Goal: Information Seeking & Learning: Learn about a topic

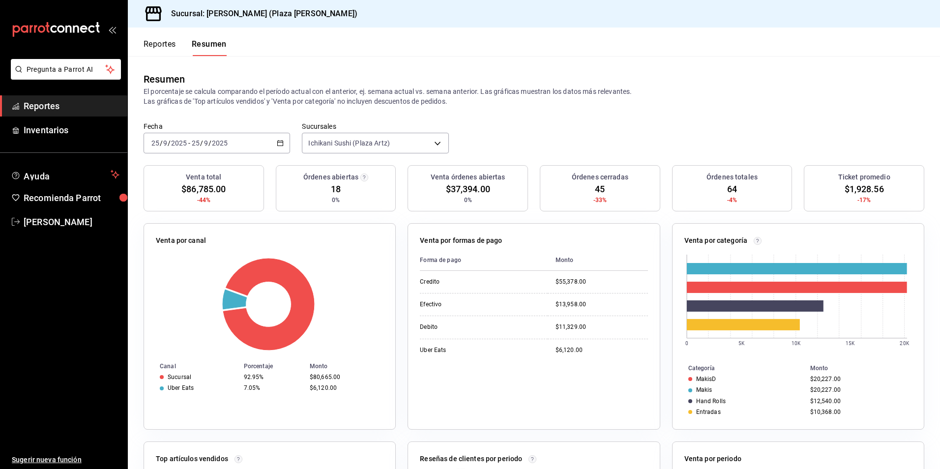
click at [166, 41] on button "Reportes" at bounding box center [160, 47] width 32 height 17
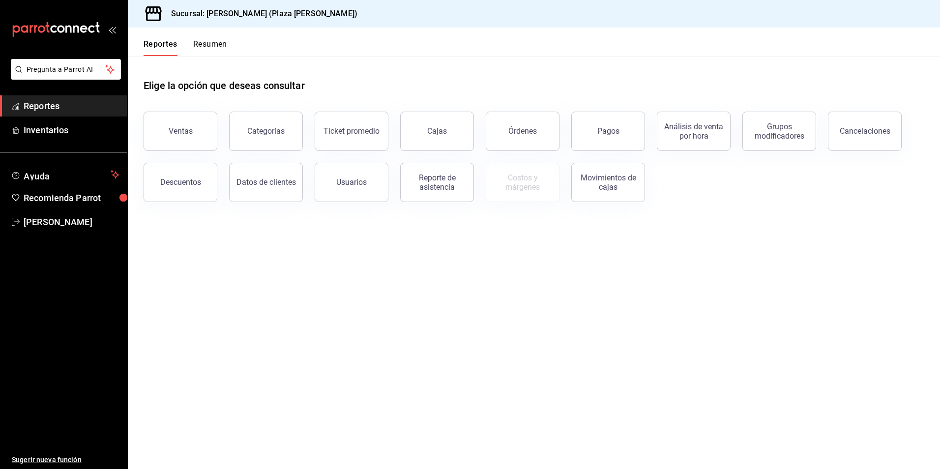
click at [214, 44] on button "Resumen" at bounding box center [210, 47] width 34 height 17
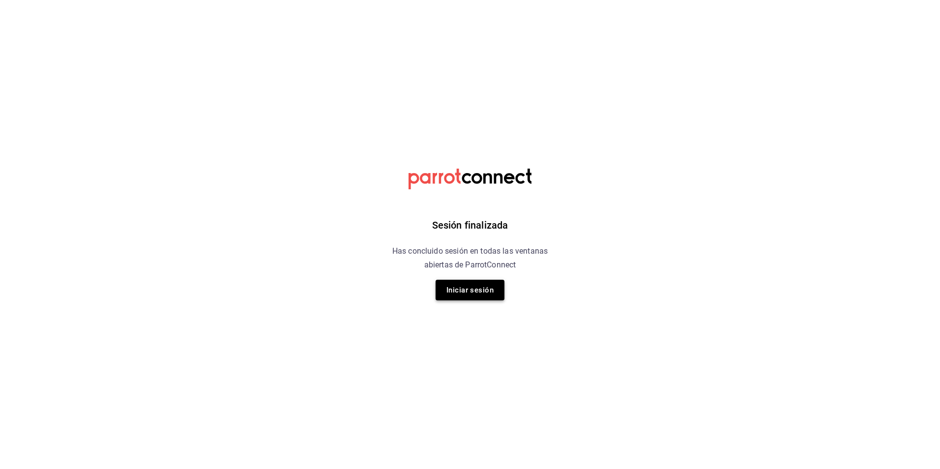
click at [485, 294] on button "Iniciar sesión" at bounding box center [470, 290] width 69 height 21
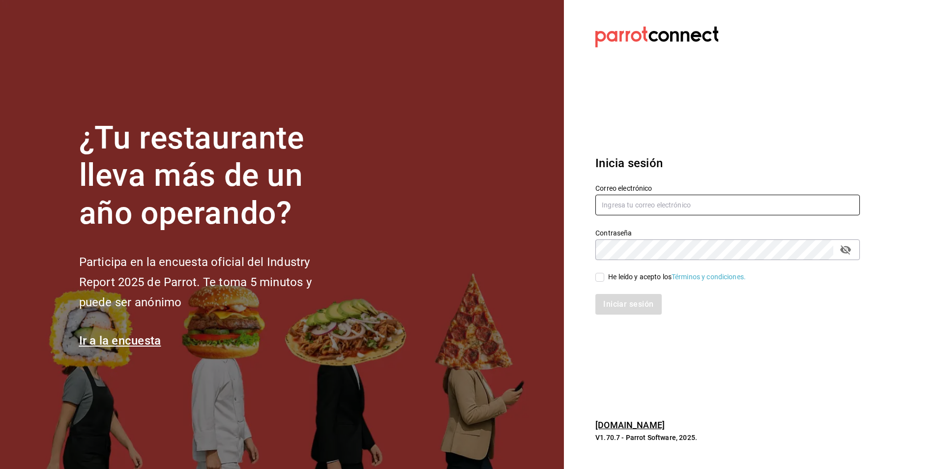
type input "jose.garcia@grupocosteno.com"
click at [600, 280] on input "He leído y acepto los Términos y condiciones." at bounding box center [600, 277] width 9 height 9
checkbox input "true"
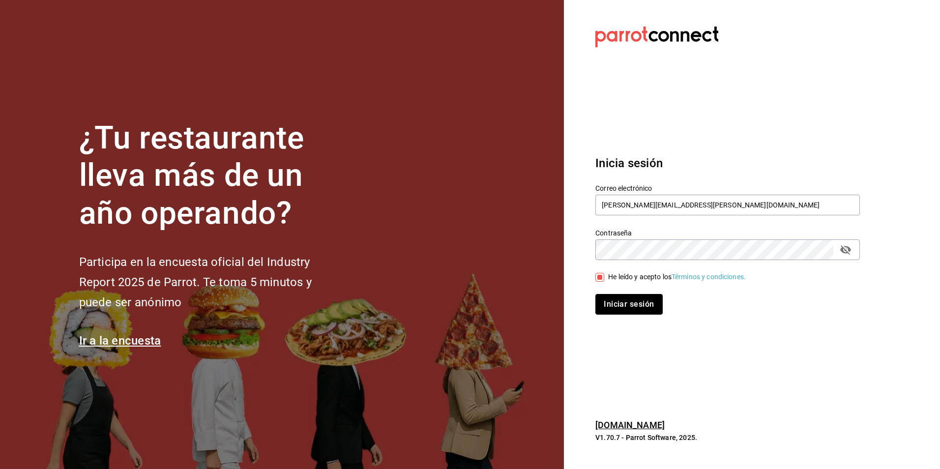
click at [617, 295] on button "Iniciar sesión" at bounding box center [629, 304] width 67 height 21
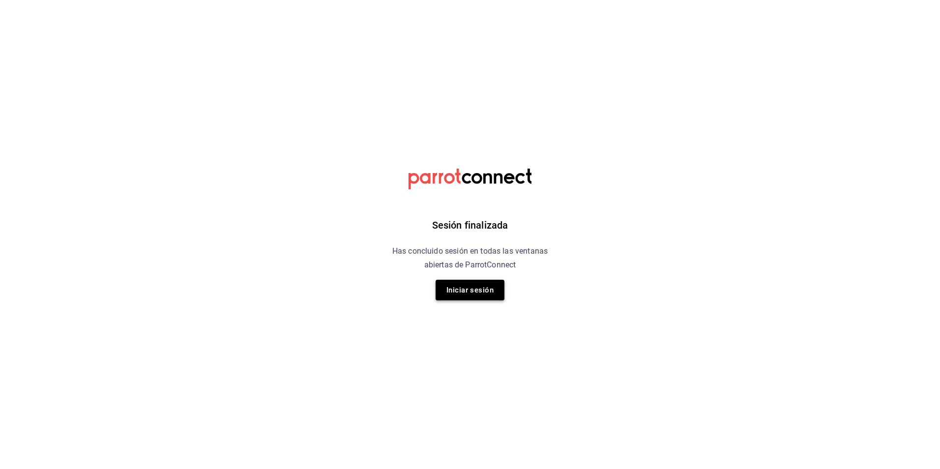
click at [472, 289] on button "Iniciar sesión" at bounding box center [470, 290] width 69 height 21
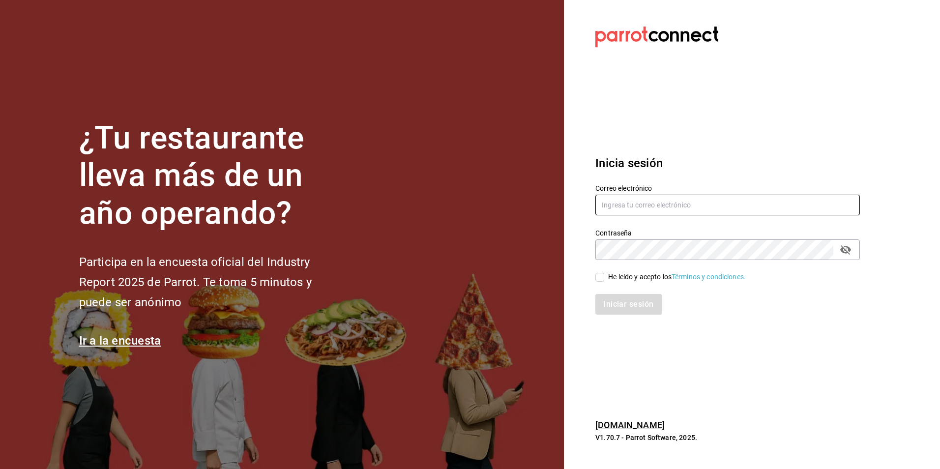
type input "jose.garcia@grupocosteno.com"
click at [601, 281] on input "He leído y acepto los Términos y condiciones." at bounding box center [600, 277] width 9 height 9
checkbox input "true"
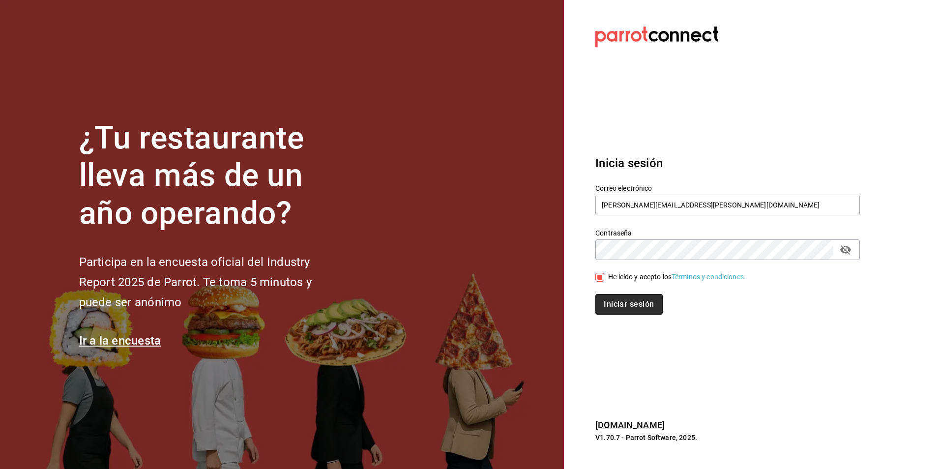
click at [618, 303] on button "Iniciar sesión" at bounding box center [629, 304] width 67 height 21
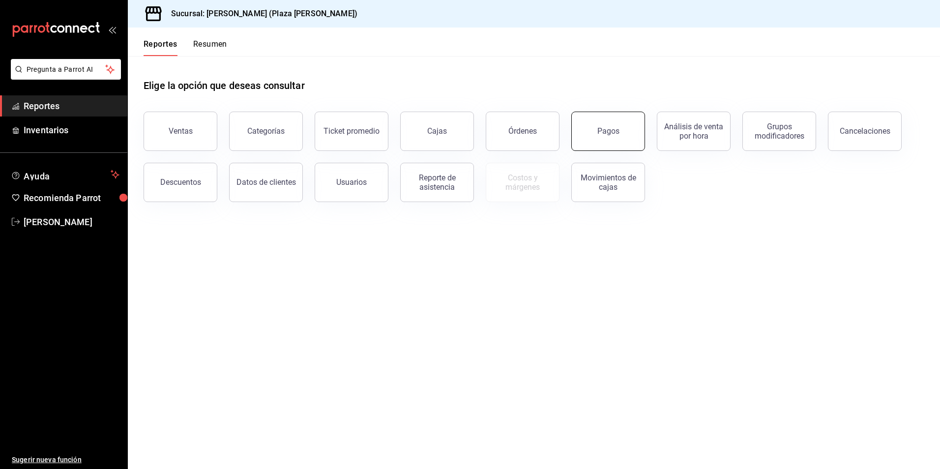
click at [599, 126] on button "Pagos" at bounding box center [609, 131] width 74 height 39
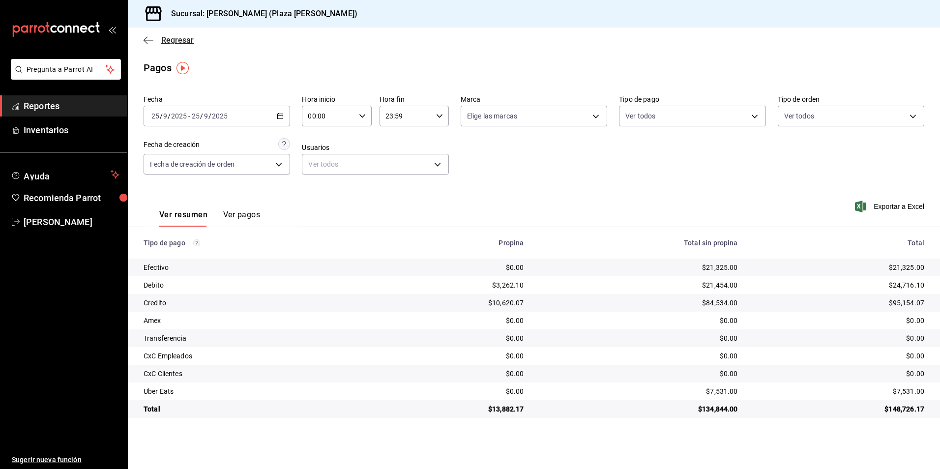
click at [174, 36] on span "Regresar" at bounding box center [177, 39] width 32 height 9
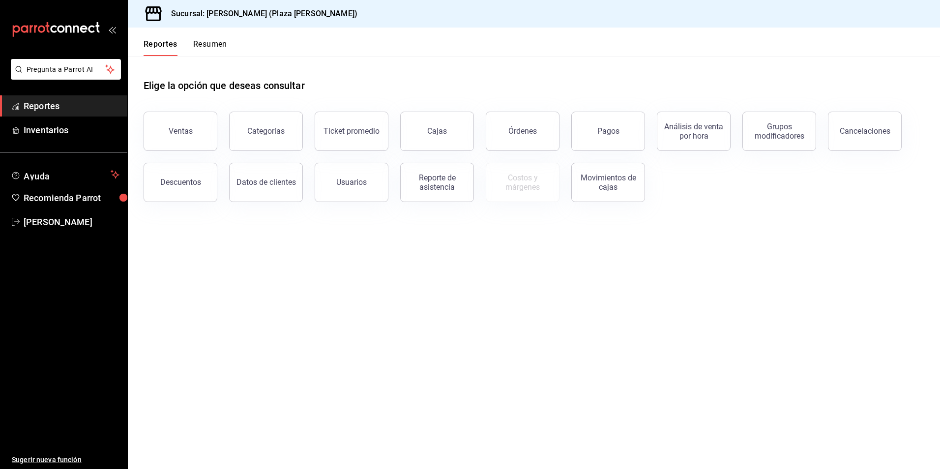
click at [212, 44] on button "Resumen" at bounding box center [210, 47] width 34 height 17
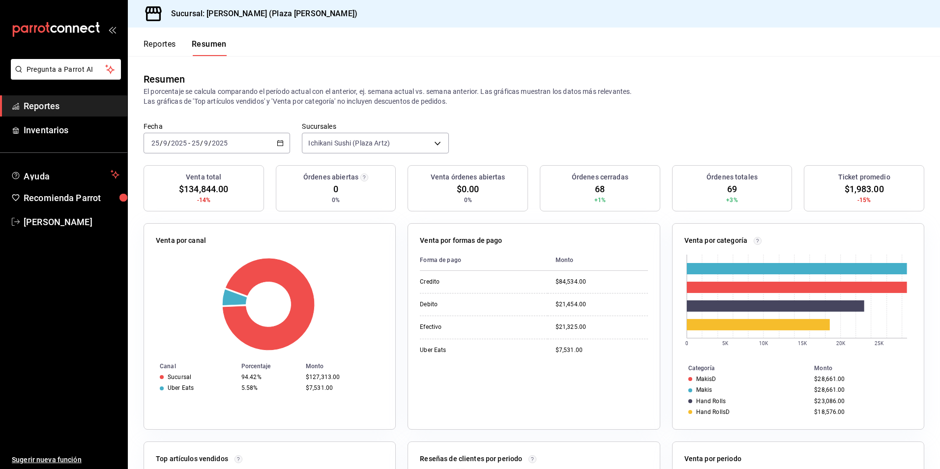
click at [159, 44] on button "Reportes" at bounding box center [160, 47] width 32 height 17
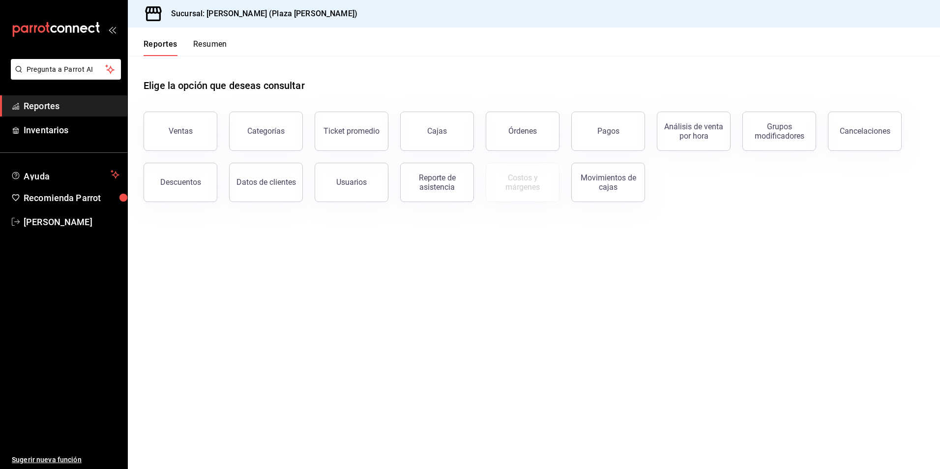
click at [207, 44] on button "Resumen" at bounding box center [210, 47] width 34 height 17
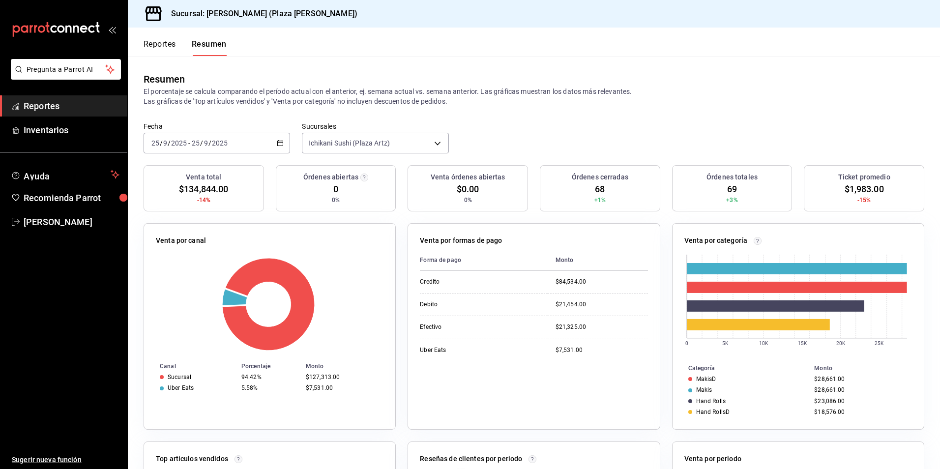
click at [158, 43] on button "Reportes" at bounding box center [160, 47] width 32 height 17
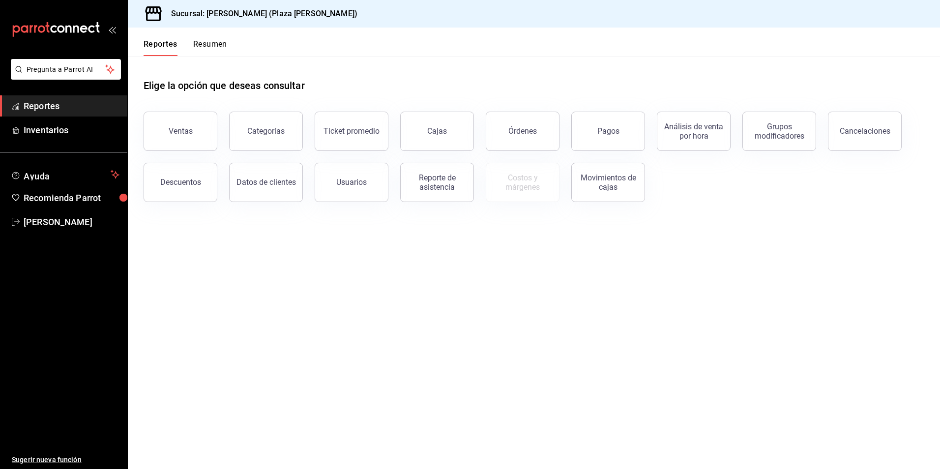
click at [215, 48] on button "Resumen" at bounding box center [210, 47] width 34 height 17
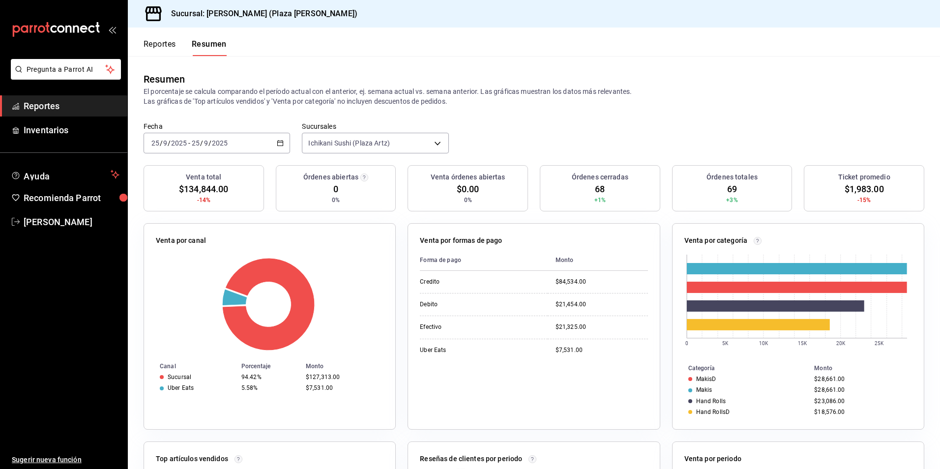
click at [60, 105] on span "Reportes" at bounding box center [72, 105] width 96 height 13
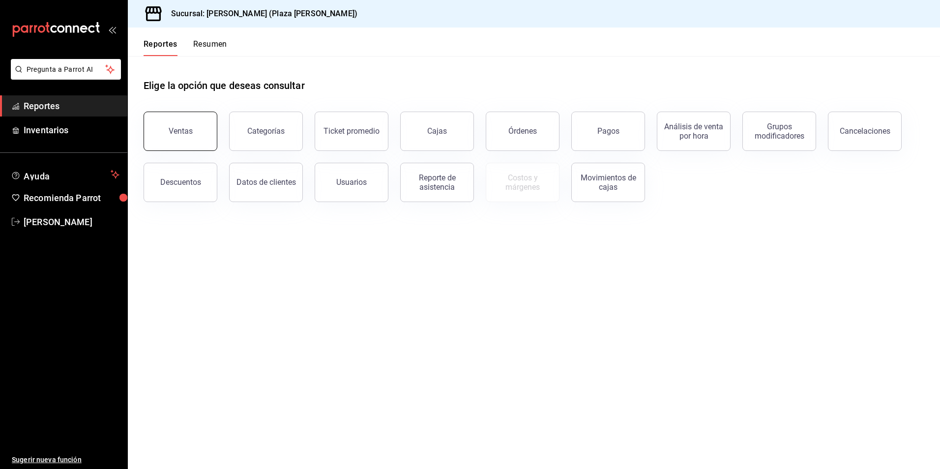
click at [194, 148] on button "Ventas" at bounding box center [181, 131] width 74 height 39
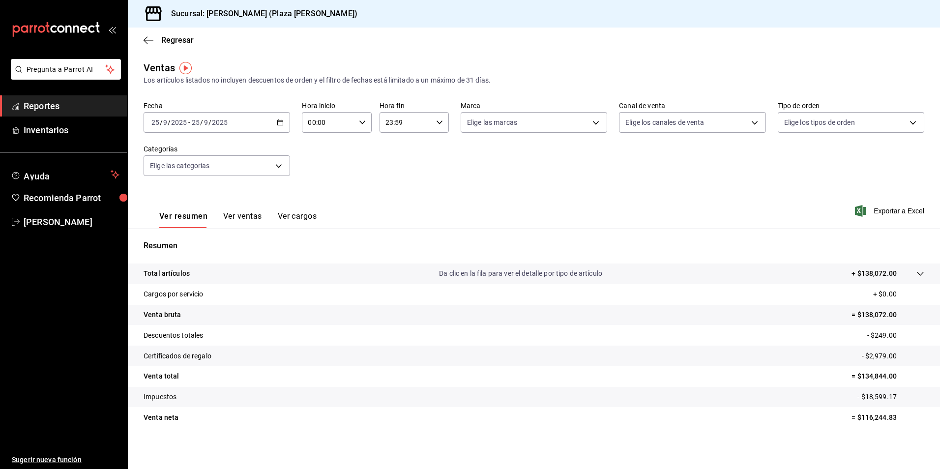
click at [495, 276] on p "Da clic en la fila para ver el detalle por tipo de artículo" at bounding box center [520, 274] width 163 height 10
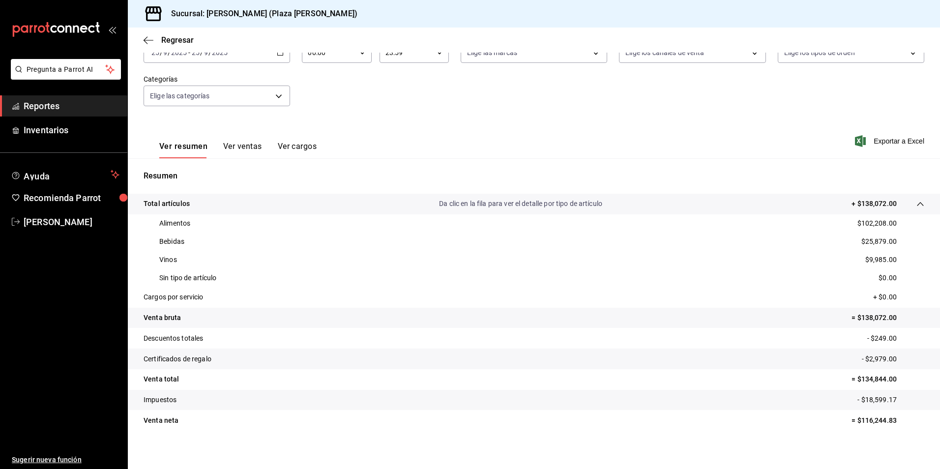
scroll to position [75, 0]
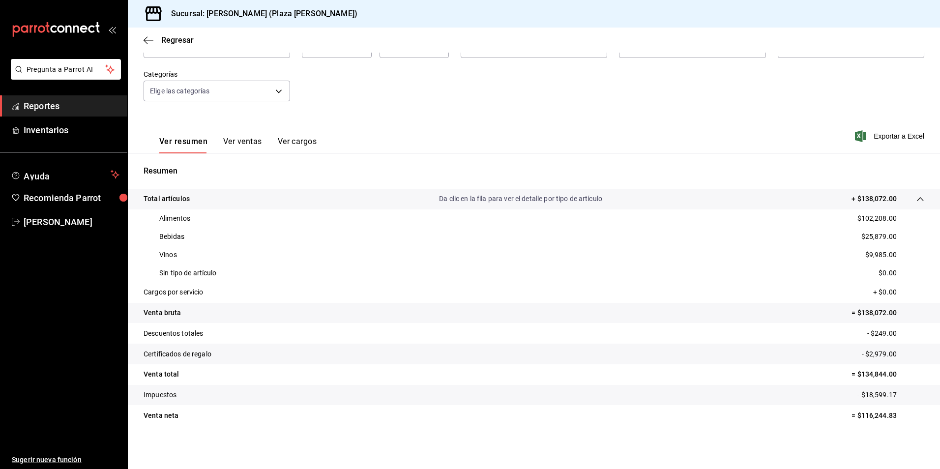
click at [31, 106] on span "Reportes" at bounding box center [72, 105] width 96 height 13
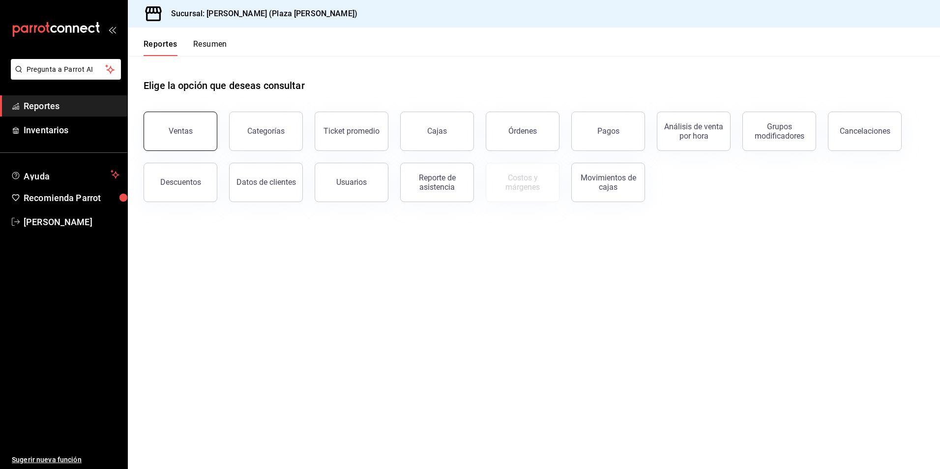
click at [189, 138] on button "Ventas" at bounding box center [181, 131] width 74 height 39
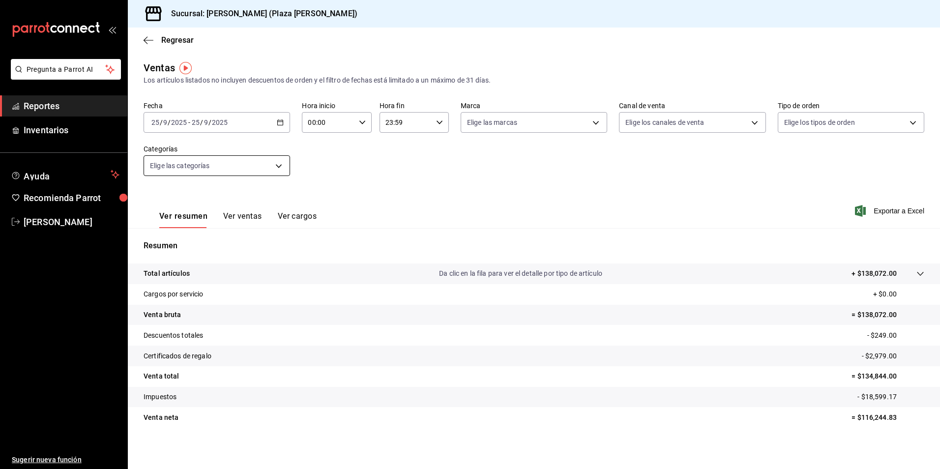
click at [273, 167] on body "Pregunta a Parrot AI Reportes Inventarios Ayuda Recomienda Parrot JOSE GARCIA S…" at bounding box center [470, 234] width 940 height 469
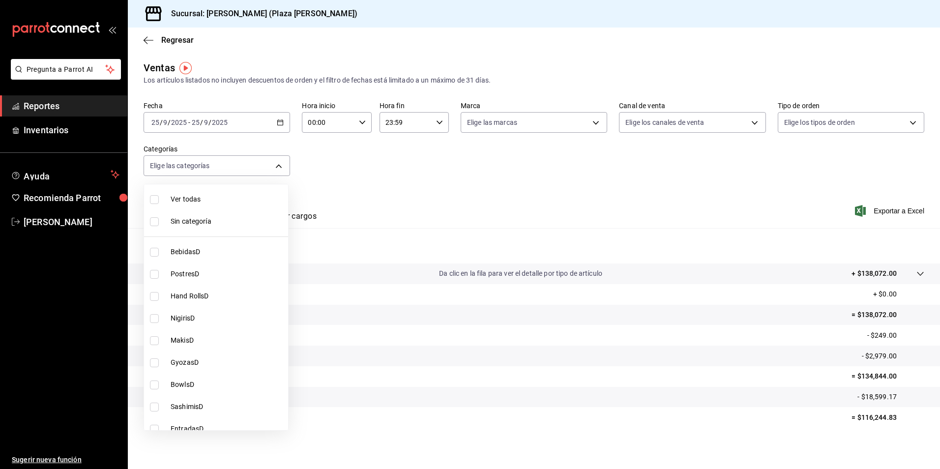
click at [236, 200] on span "Ver todas" at bounding box center [228, 199] width 114 height 10
type input "57bc3828-eba7-42ee-92b3-7f68162dac1e,eb52140c-3ffe-46a6-ae37-6d110e987728,8d04a…"
checkbox input "true"
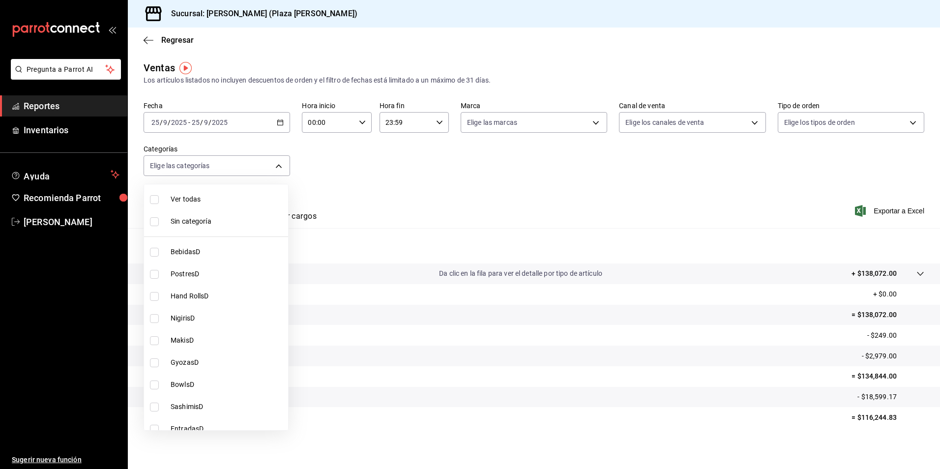
checkbox input "true"
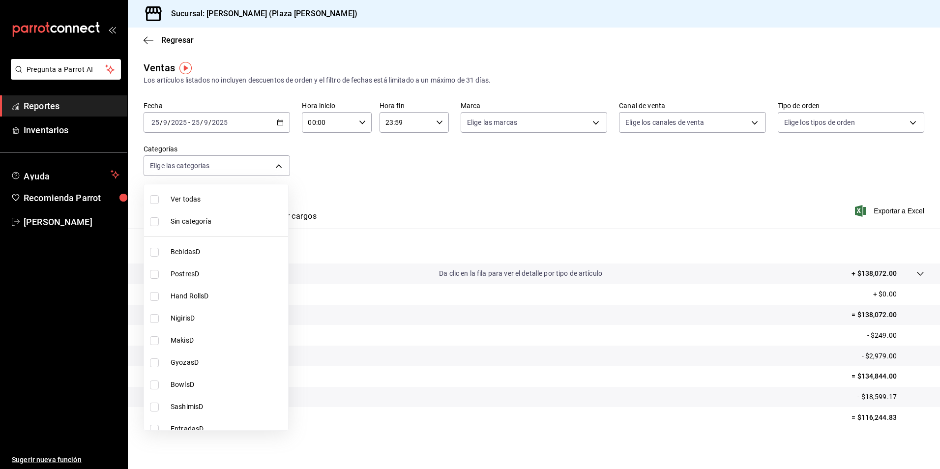
checkbox input "true"
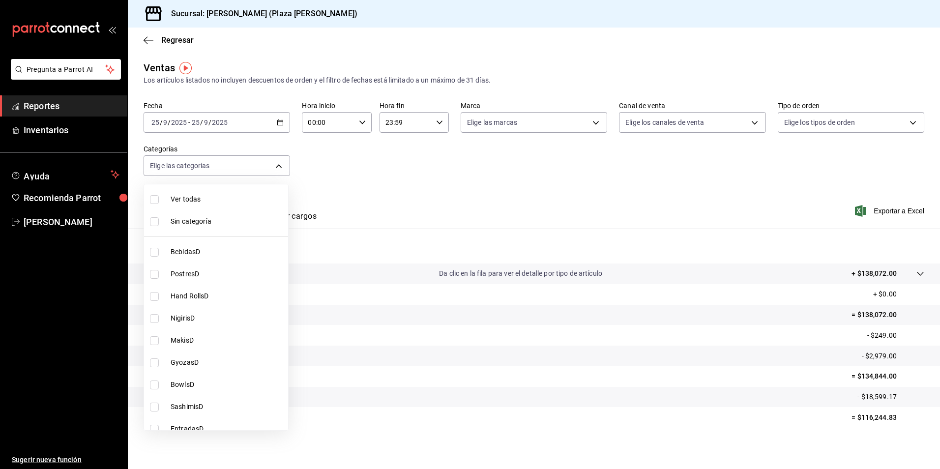
checkbox input "true"
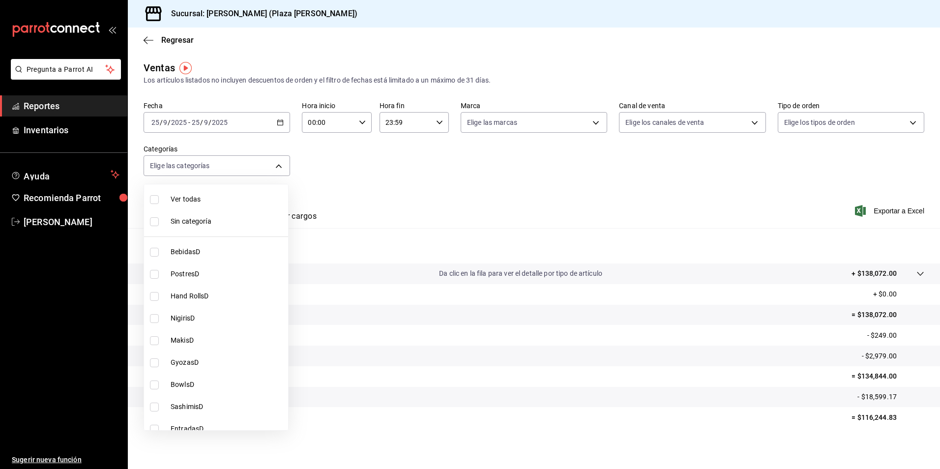
checkbox input "true"
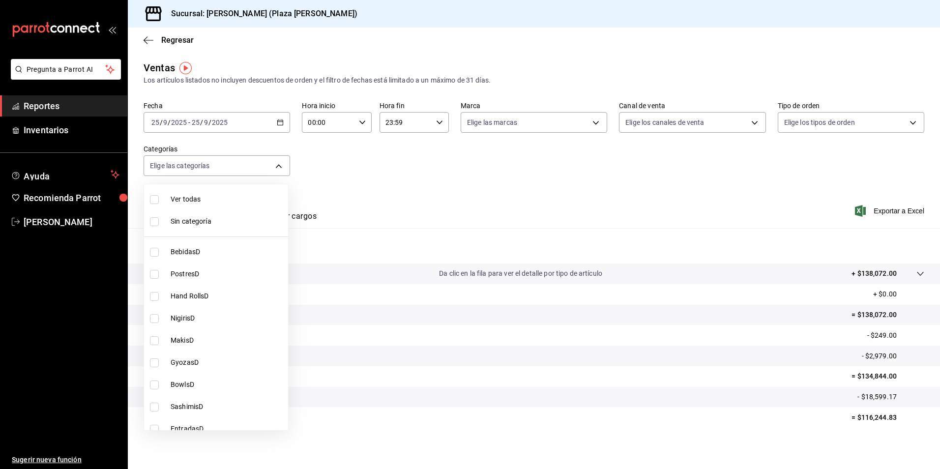
checkbox input "true"
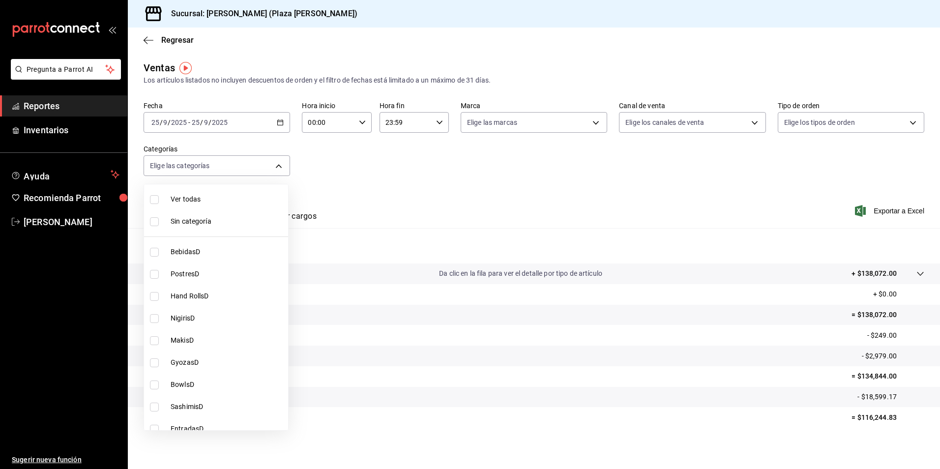
checkbox input "true"
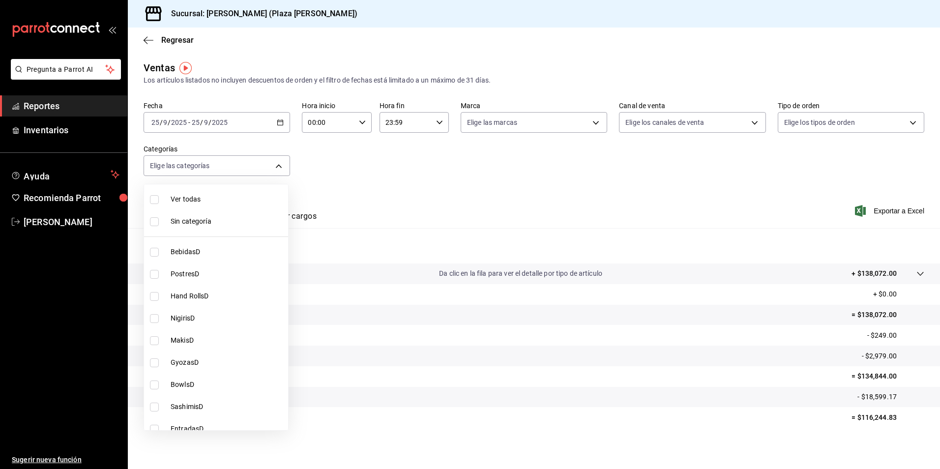
checkbox input "true"
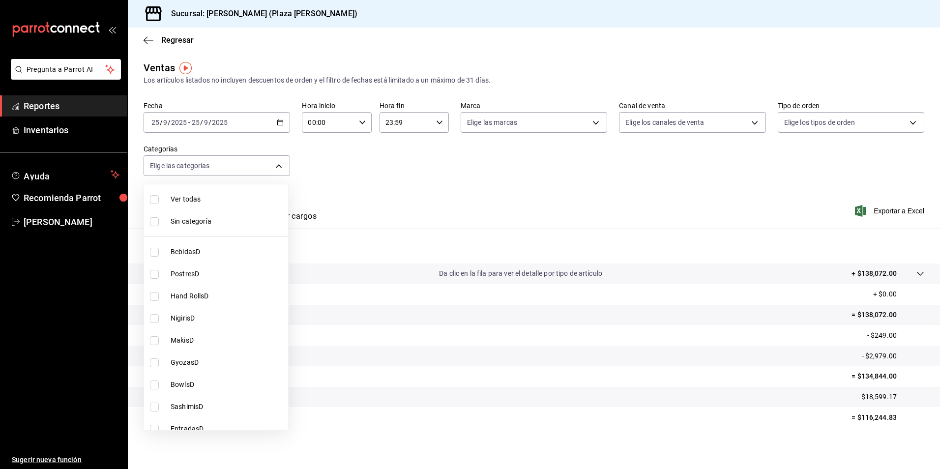
checkbox input "true"
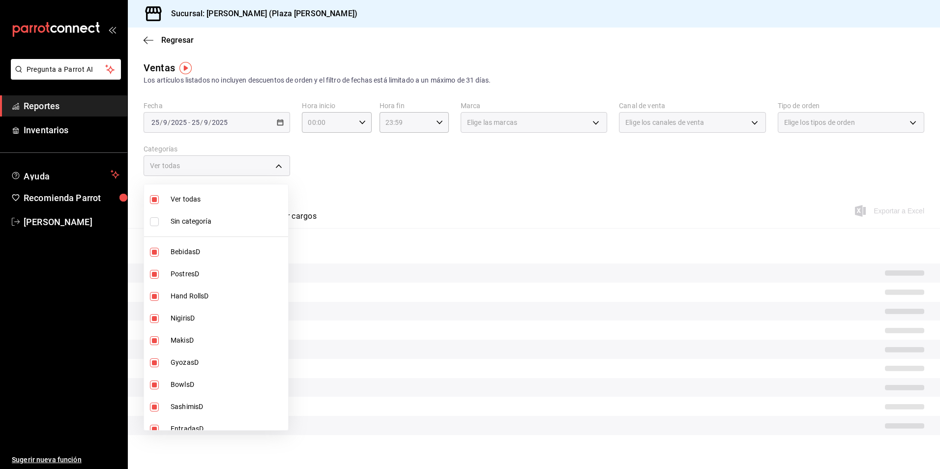
click at [220, 218] on span "Sin categoría" at bounding box center [228, 221] width 114 height 10
checkbox input "true"
click at [358, 203] on div at bounding box center [470, 234] width 940 height 469
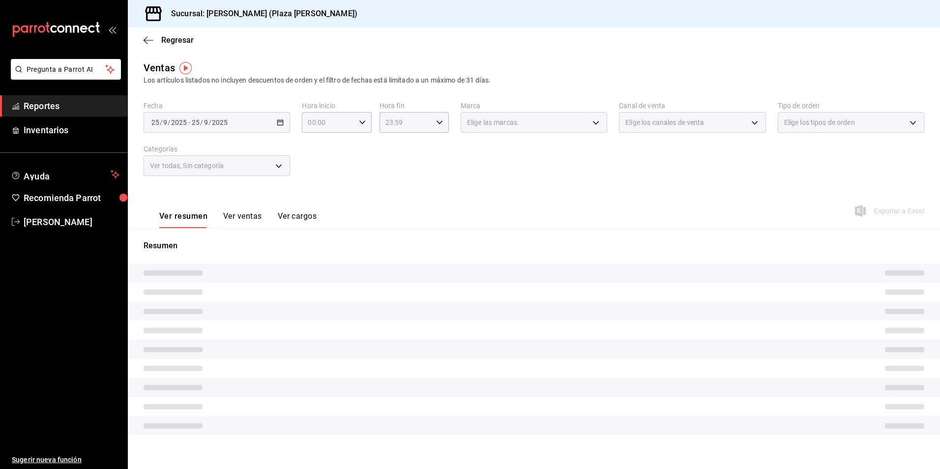
click at [254, 214] on button "Ver ventas" at bounding box center [242, 220] width 39 height 17
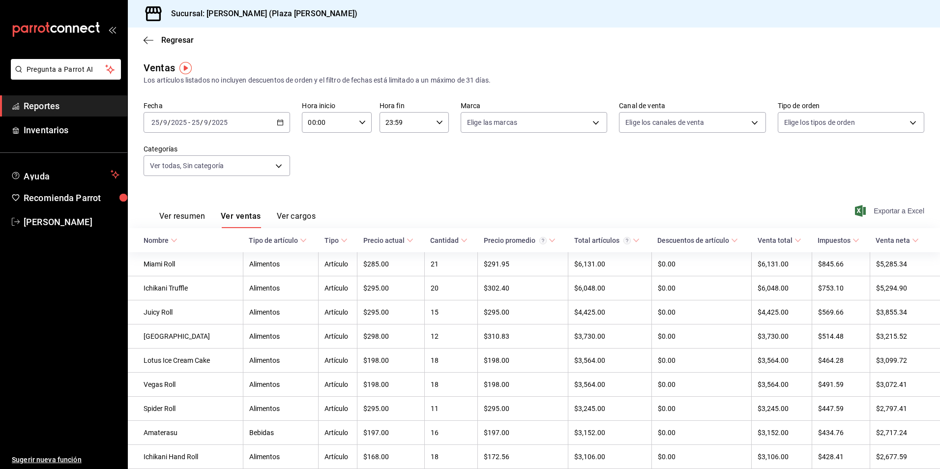
click at [879, 208] on span "Exportar a Excel" at bounding box center [890, 211] width 67 height 12
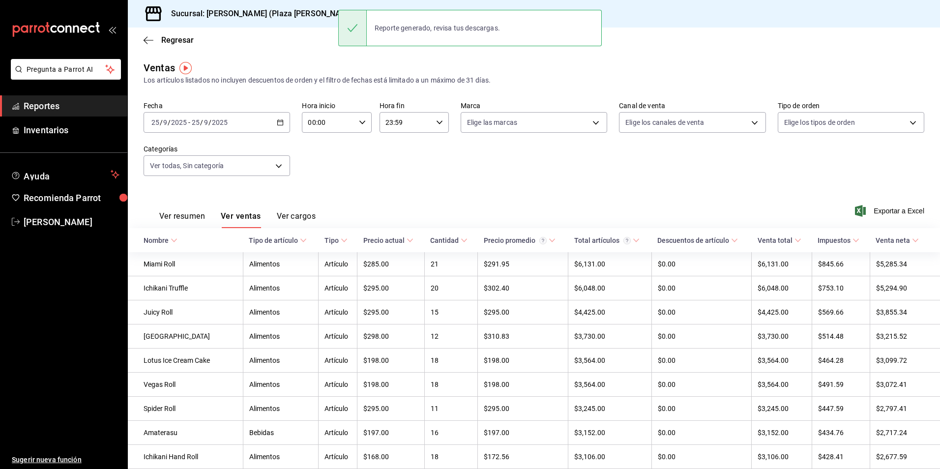
click at [39, 111] on span "Reportes" at bounding box center [72, 105] width 96 height 13
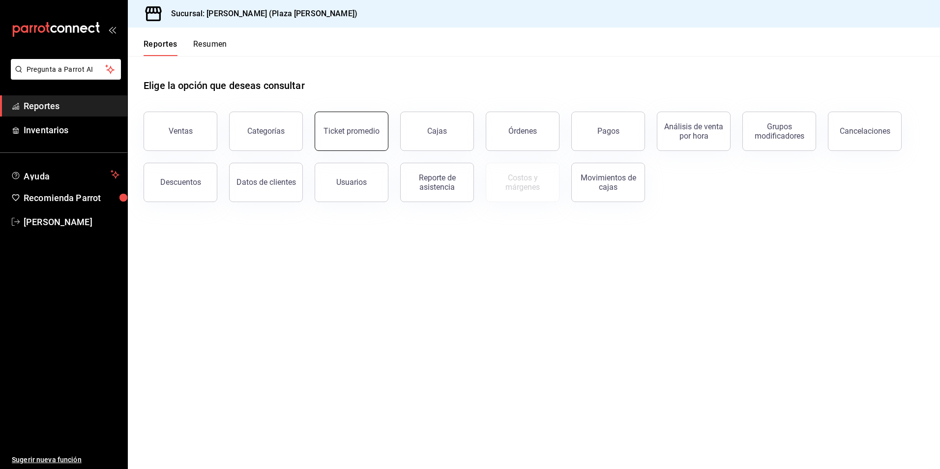
click at [338, 137] on button "Ticket promedio" at bounding box center [352, 131] width 74 height 39
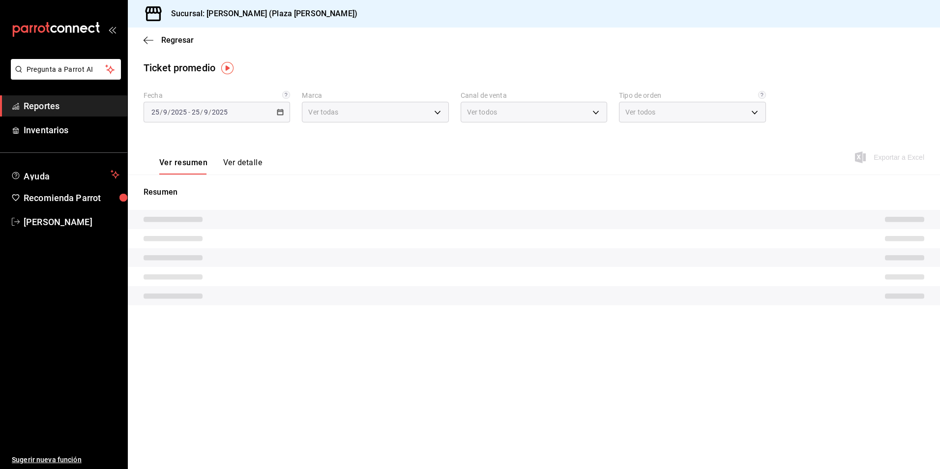
type input "abc0a998-24f3-49b9-87eb-b6f27766d4d5"
type input "PARROT,UBER_EATS,RAPPI,DIDI_FOOD,ONLINE"
type input "c62a6c8a-5deb-4e34-9cb3-511eee532814,EXTERNAL"
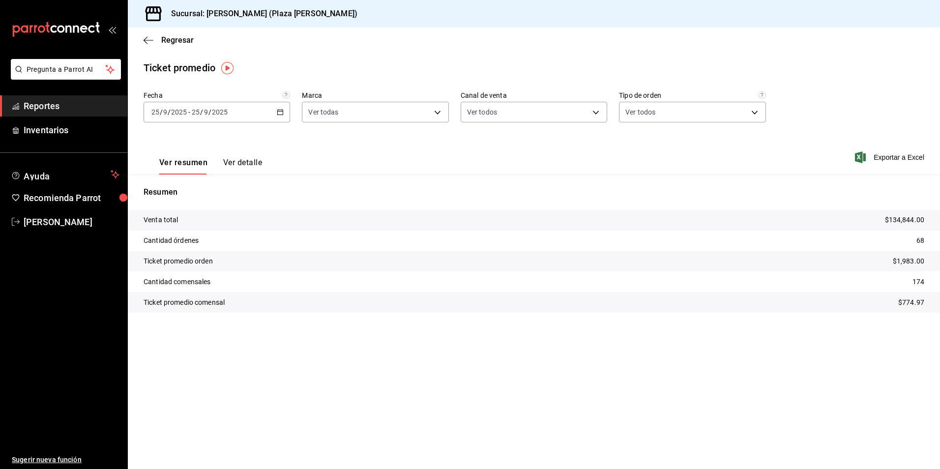
click at [58, 106] on span "Reportes" at bounding box center [72, 105] width 96 height 13
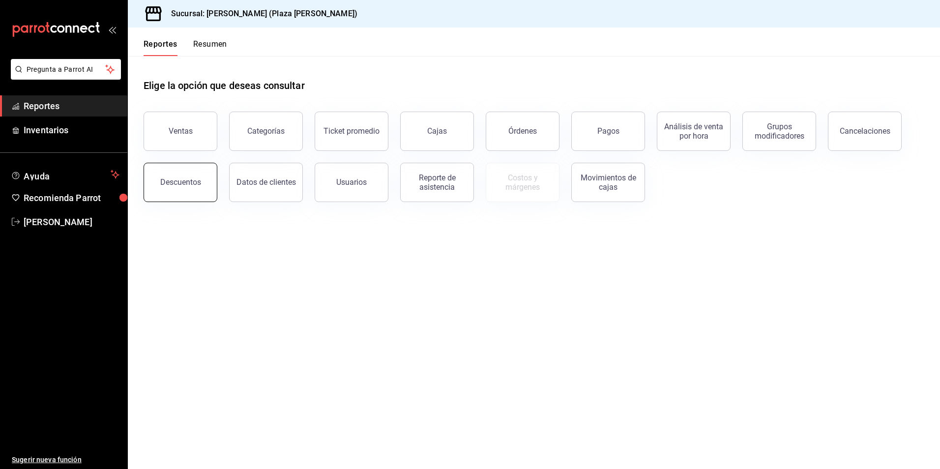
click at [158, 176] on button "Descuentos" at bounding box center [181, 182] width 74 height 39
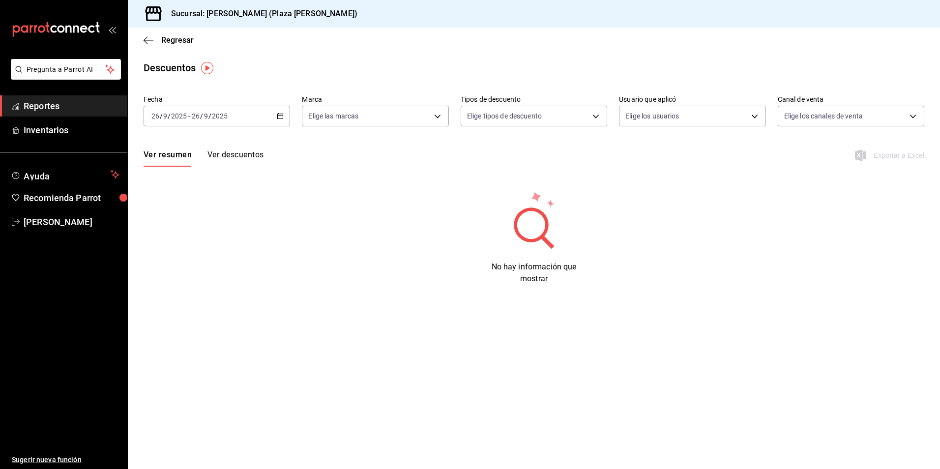
click at [279, 118] on icon "button" at bounding box center [280, 116] width 7 height 7
click at [197, 165] on span "Ayer" at bounding box center [190, 168] width 76 height 10
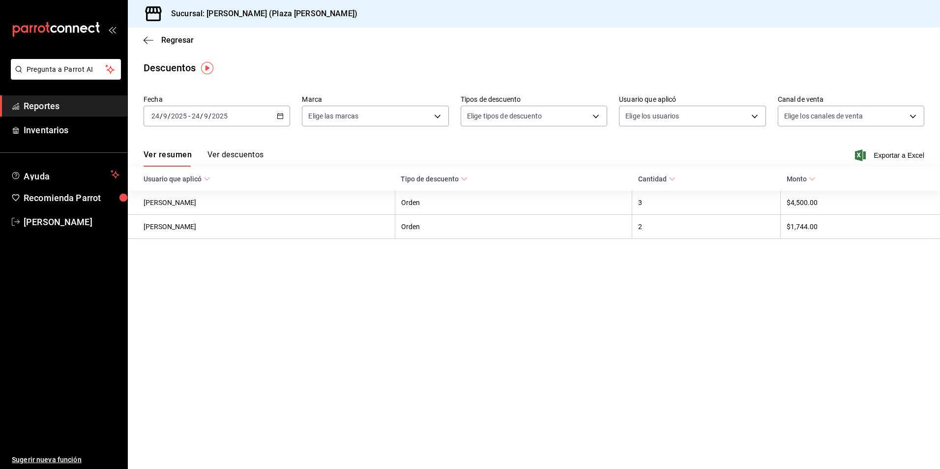
click at [280, 119] on div "2025-09-24 24 / 9 / 2025 - 2025-09-24 24 / 9 / 2025" at bounding box center [217, 116] width 147 height 21
click at [207, 145] on span "Hoy" at bounding box center [190, 146] width 76 height 10
click at [243, 161] on button "Ver descuentos" at bounding box center [236, 158] width 56 height 17
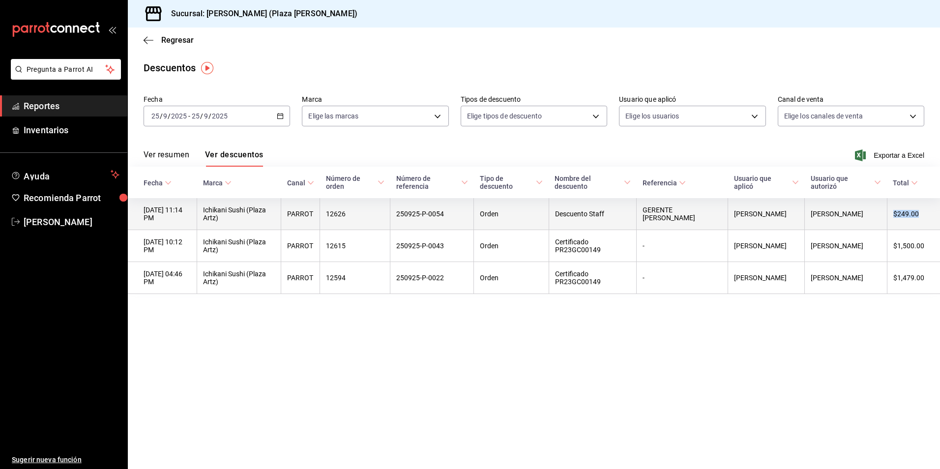
drag, startPoint x: 921, startPoint y: 214, endPoint x: 892, endPoint y: 213, distance: 29.0
click at [892, 213] on th "$249.00" at bounding box center [913, 214] width 53 height 32
copy th "$249.00"
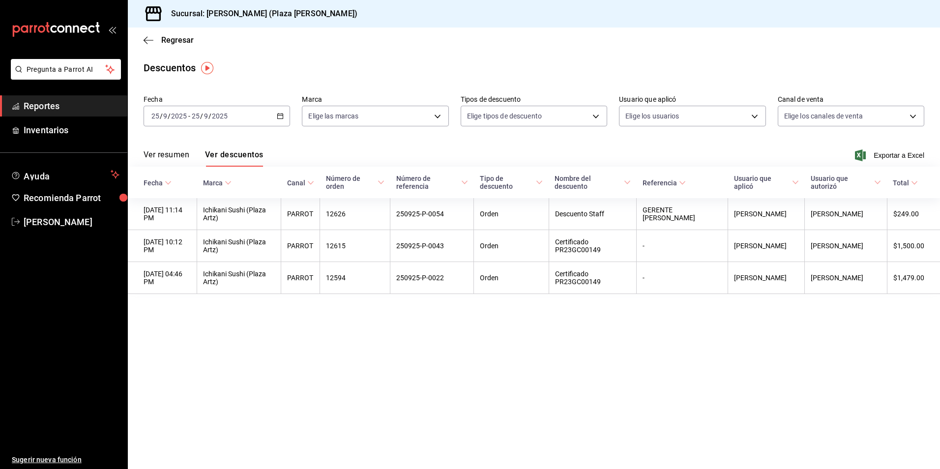
click at [796, 363] on main "Regresar Descuentos Fecha 2025-09-25 25 / 9 / 2025 - 2025-09-25 25 / 9 / 2025 M…" at bounding box center [534, 249] width 813 height 442
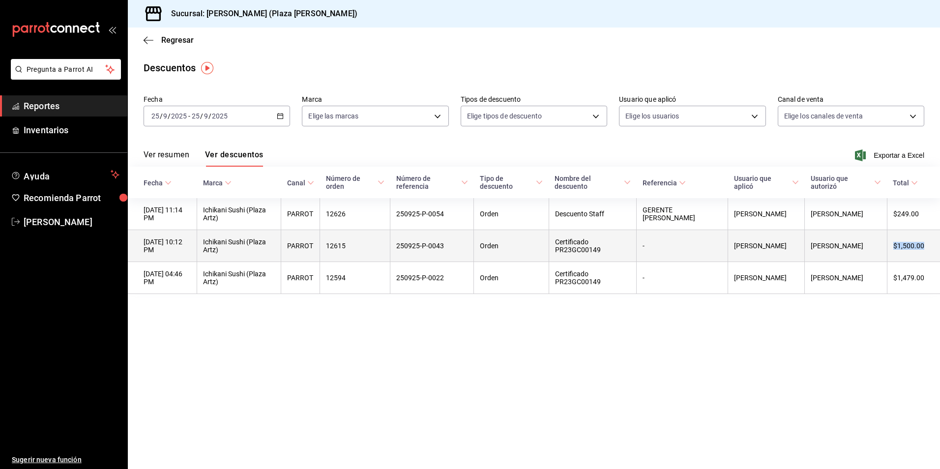
drag, startPoint x: 929, startPoint y: 247, endPoint x: 895, endPoint y: 247, distance: 33.9
click at [895, 247] on th "$1,500.00" at bounding box center [913, 246] width 53 height 32
copy th "$1,500.00"
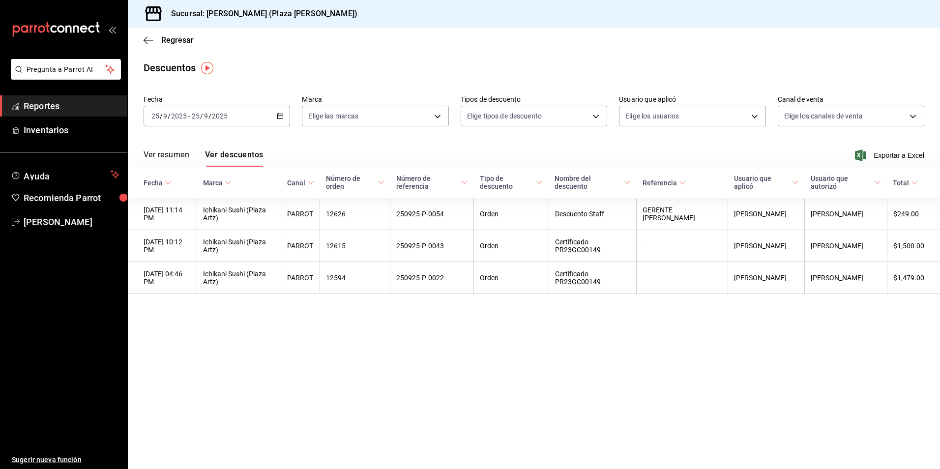
click at [771, 311] on main "Regresar Descuentos Fecha 2025-09-25 25 / 9 / 2025 - 2025-09-25 25 / 9 / 2025 M…" at bounding box center [534, 249] width 813 height 442
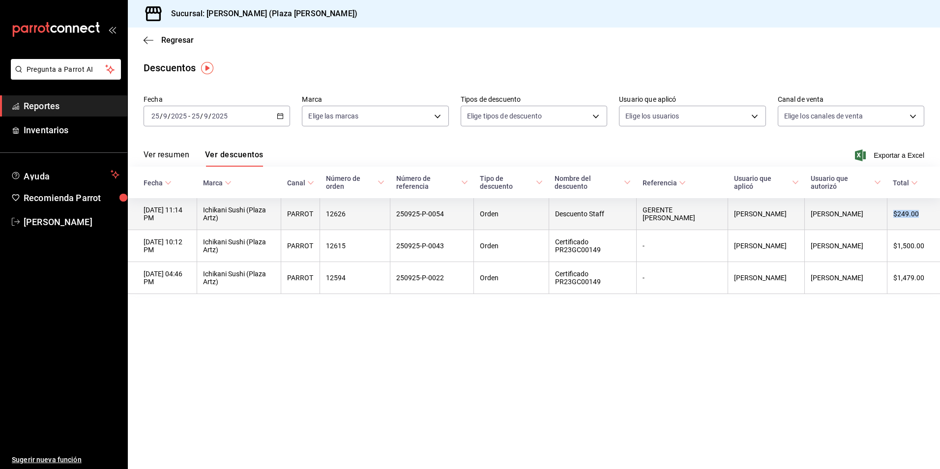
drag, startPoint x: 924, startPoint y: 214, endPoint x: 895, endPoint y: 216, distance: 29.1
click at [895, 216] on th "$249.00" at bounding box center [913, 214] width 53 height 32
copy th "$249.00"
drag, startPoint x: 638, startPoint y: 218, endPoint x: 615, endPoint y: 210, distance: 24.1
click at [637, 210] on th "GERENTE MIGUEL MATA GARCIA" at bounding box center [682, 214] width 91 height 32
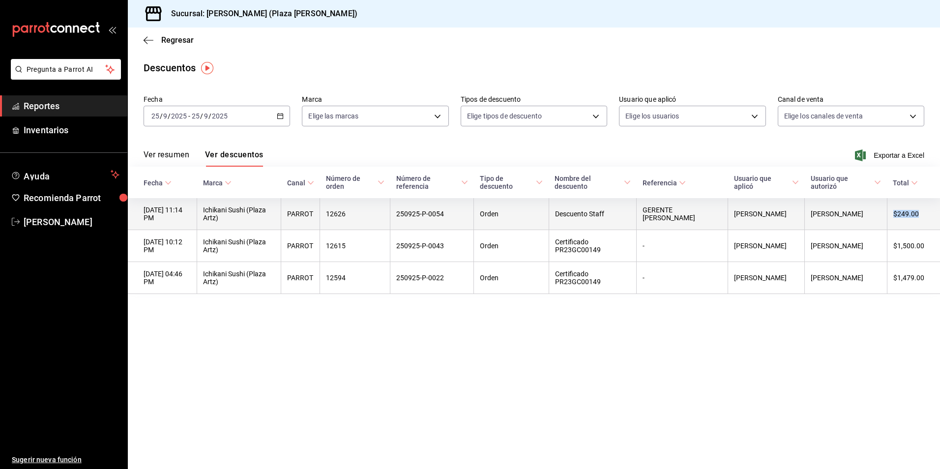
copy th "GERENTE MIGUEL MATA GARCIA"
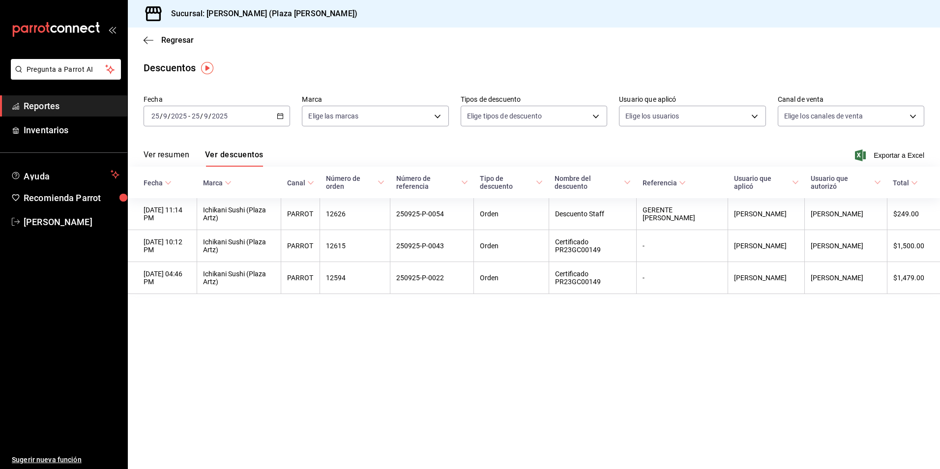
click at [438, 370] on main "Regresar Descuentos Fecha 2025-09-25 25 / 9 / 2025 - 2025-09-25 25 / 9 / 2025 M…" at bounding box center [534, 249] width 813 height 442
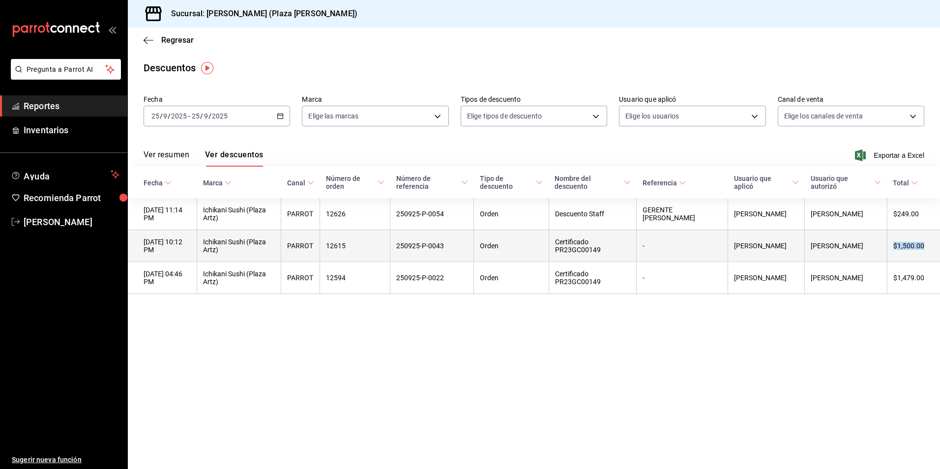
drag, startPoint x: 926, startPoint y: 245, endPoint x: 896, endPoint y: 246, distance: 30.5
click at [896, 246] on th "$1,500.00" at bounding box center [913, 246] width 53 height 32
copy th "$1,500.00"
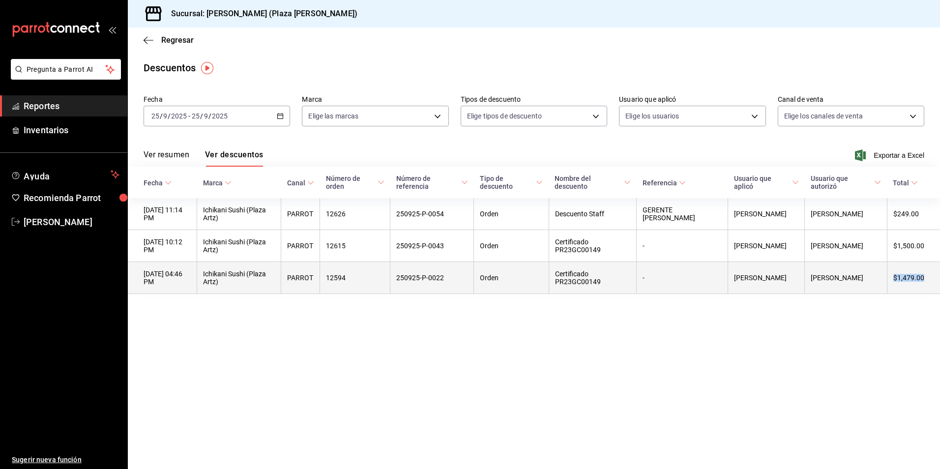
drag, startPoint x: 930, startPoint y: 281, endPoint x: 891, endPoint y: 284, distance: 38.5
click at [891, 284] on th "$1,479.00" at bounding box center [913, 278] width 53 height 32
copy th "$1,479.00"
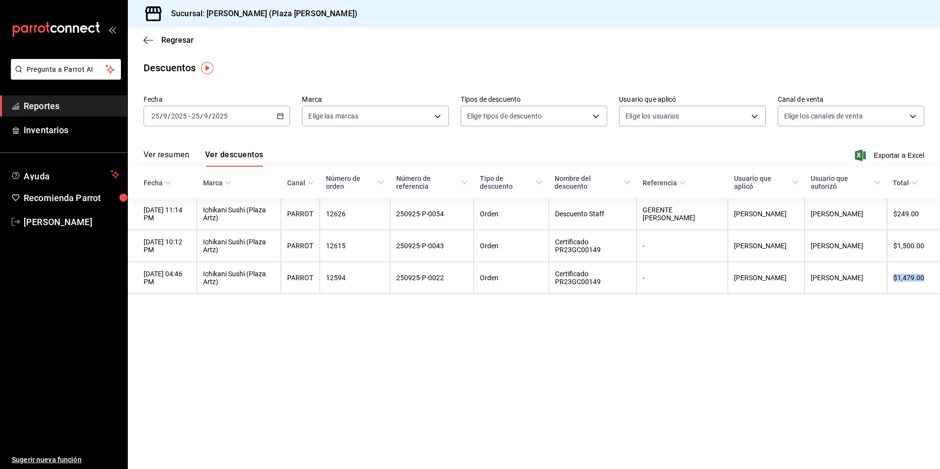
click at [53, 102] on span "Reportes" at bounding box center [72, 105] width 96 height 13
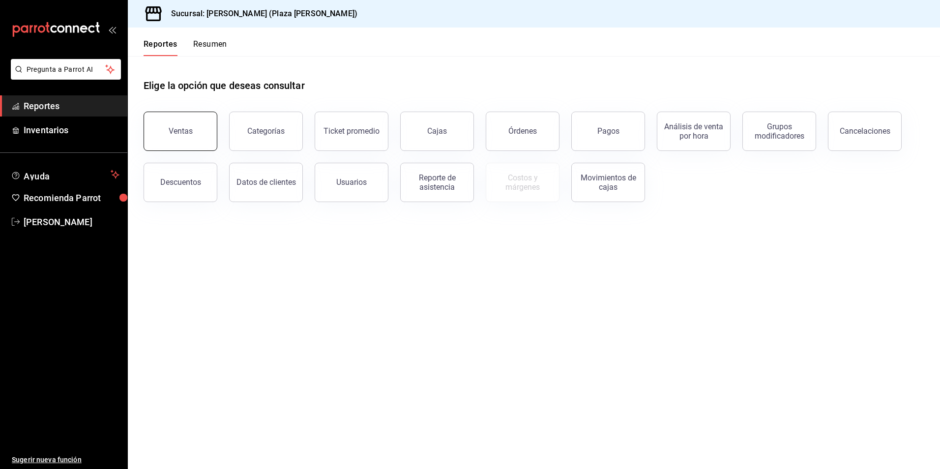
click at [175, 125] on button "Ventas" at bounding box center [181, 131] width 74 height 39
click at [198, 135] on button "Ventas" at bounding box center [181, 131] width 74 height 39
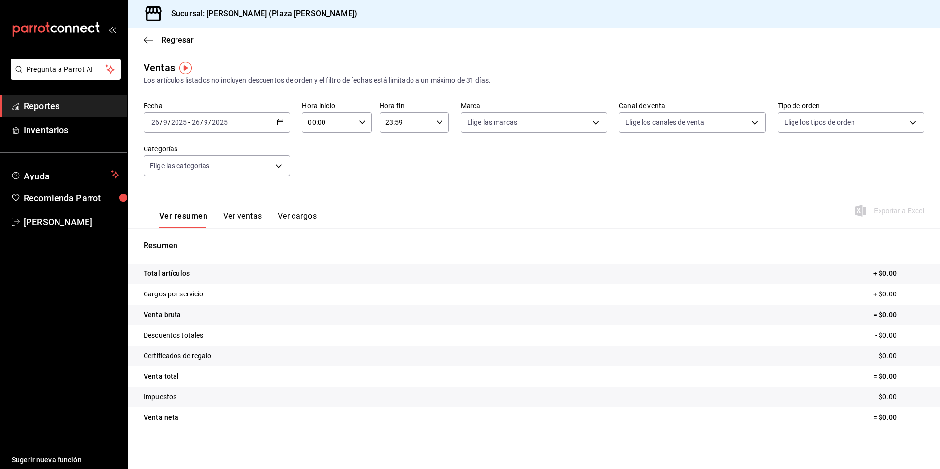
click at [281, 121] on icon "button" at bounding box center [280, 122] width 7 height 7
click at [224, 168] on li "Ayer" at bounding box center [190, 174] width 92 height 22
